Goal: Information Seeking & Learning: Find specific page/section

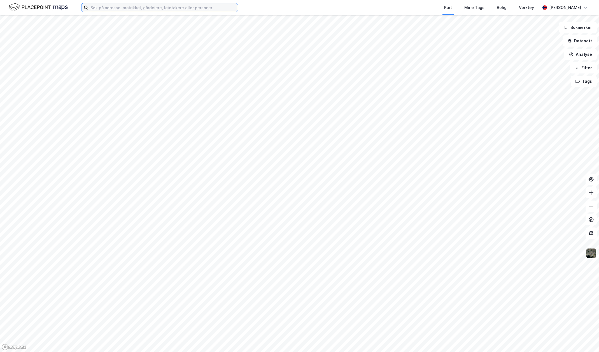
click at [151, 6] on input at bounding box center [163, 7] width 150 height 8
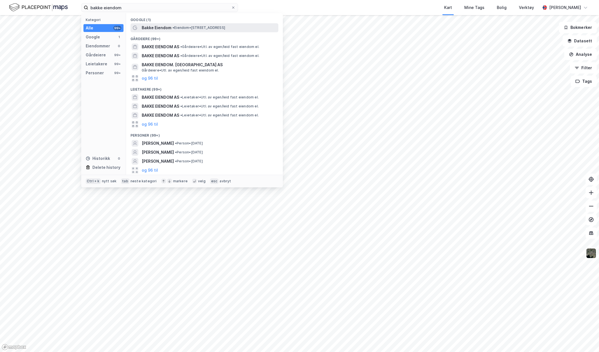
click at [163, 30] on span "Bakke Eiendom" at bounding box center [157, 27] width 30 height 7
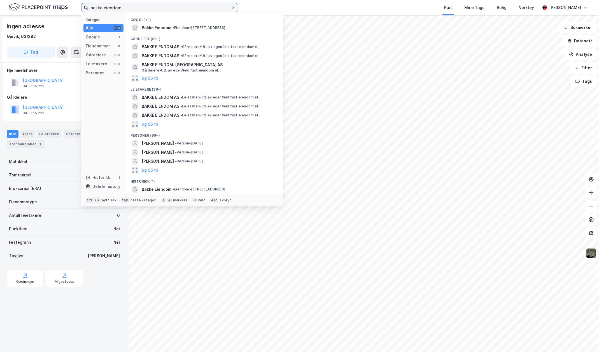
click at [131, 8] on input "bakke eiendom" at bounding box center [159, 7] width 143 height 8
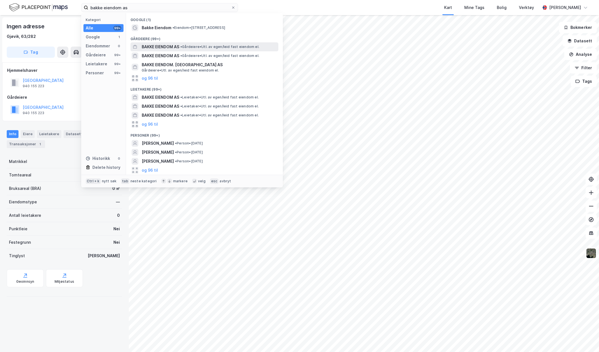
click at [164, 47] on span "BAKKE EIENDOM AS" at bounding box center [161, 46] width 38 height 7
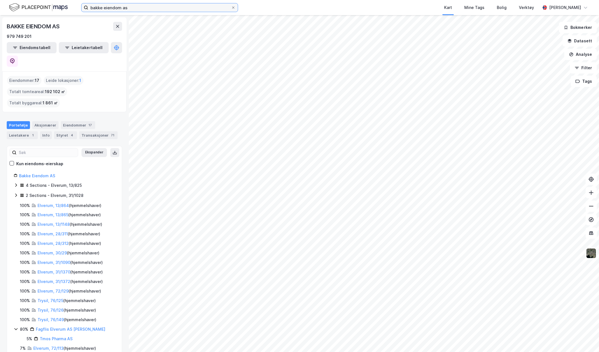
click at [135, 7] on input "bakke eiendom as" at bounding box center [159, 7] width 143 height 8
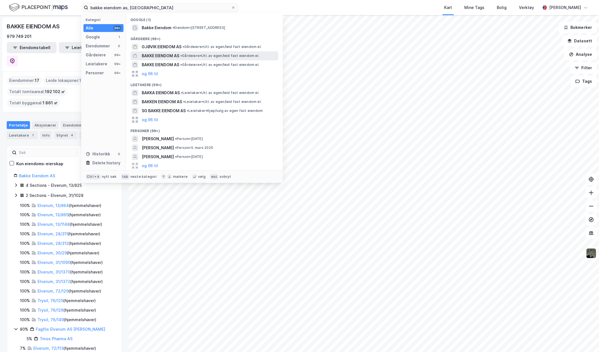
click at [171, 55] on span "BAKKE EIENDOM AS" at bounding box center [161, 55] width 38 height 7
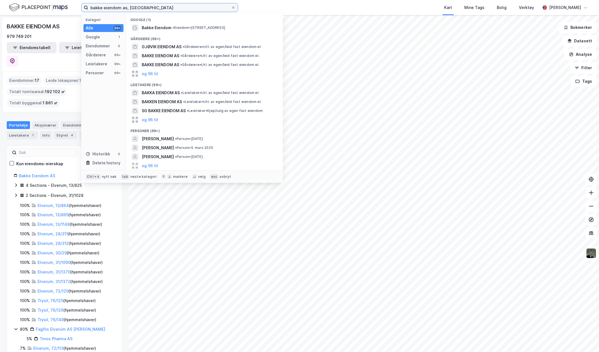
drag, startPoint x: 144, startPoint y: 8, endPoint x: 55, endPoint y: 1, distance: 89.4
click at [55, 1] on div "bakke eiendom as, gjøvik Kategori Alle 99+ Google 1 Eiendommer 0 Gårdeiere 99+ …" at bounding box center [299, 7] width 599 height 15
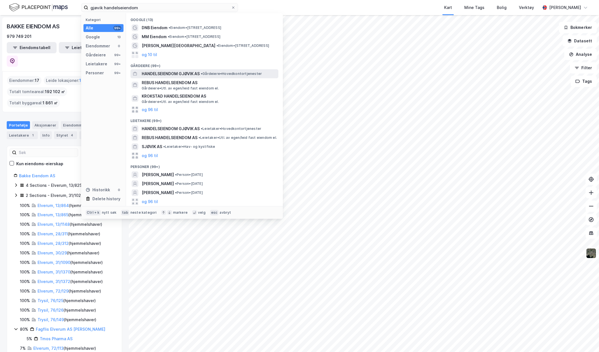
click at [189, 70] on span "HANDELSEIENDOM GJØVIK AS" at bounding box center [171, 73] width 58 height 7
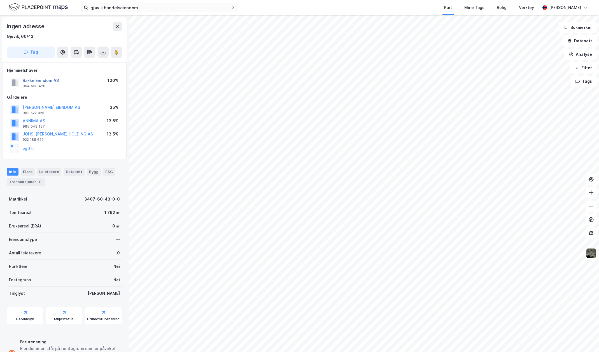
click at [0, 0] on button "Bakke Eiendom AS" at bounding box center [0, 0] width 0 height 0
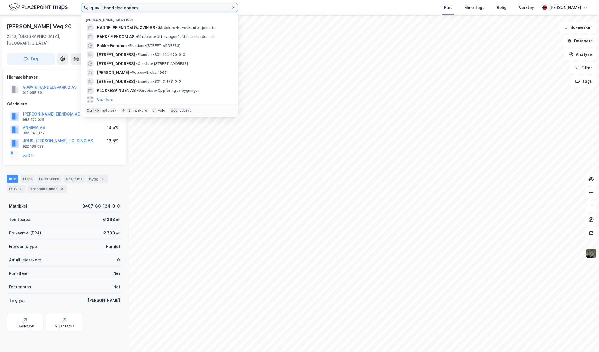
drag, startPoint x: 141, startPoint y: 9, endPoint x: 82, endPoint y: 10, distance: 59.1
click at [82, 10] on label "gjøvik handelseiendom" at bounding box center [159, 7] width 157 height 9
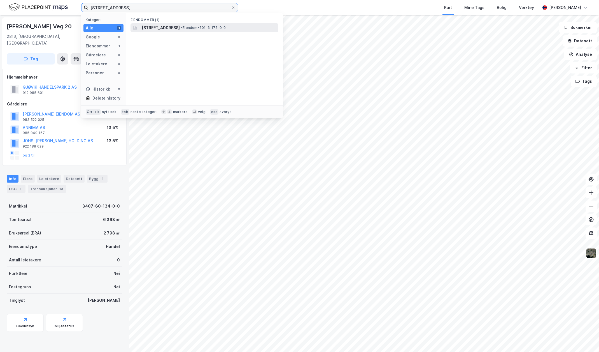
type input "[STREET_ADDRESS]"
click at [153, 29] on span "[STREET_ADDRESS]" at bounding box center [161, 27] width 38 height 7
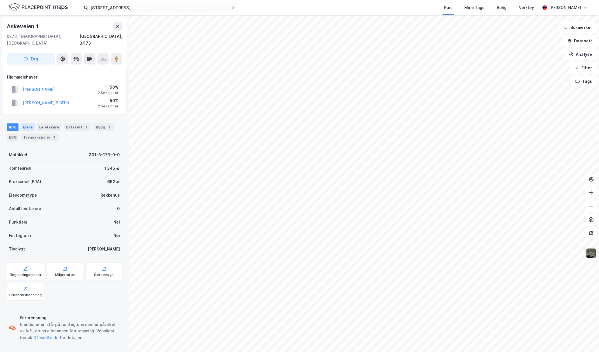
click at [24, 123] on div "Eiere" at bounding box center [28, 127] width 14 height 8
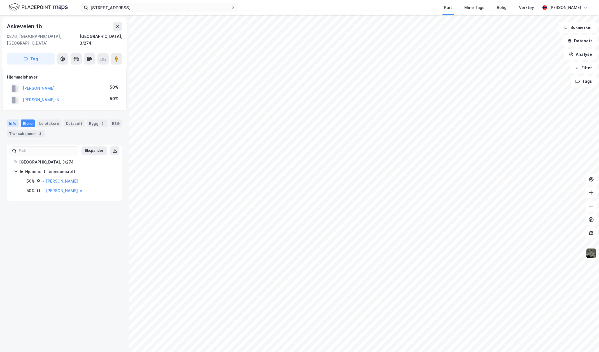
click at [14, 119] on div "Info" at bounding box center [13, 123] width 12 height 8
